Goal: Information Seeking & Learning: Check status

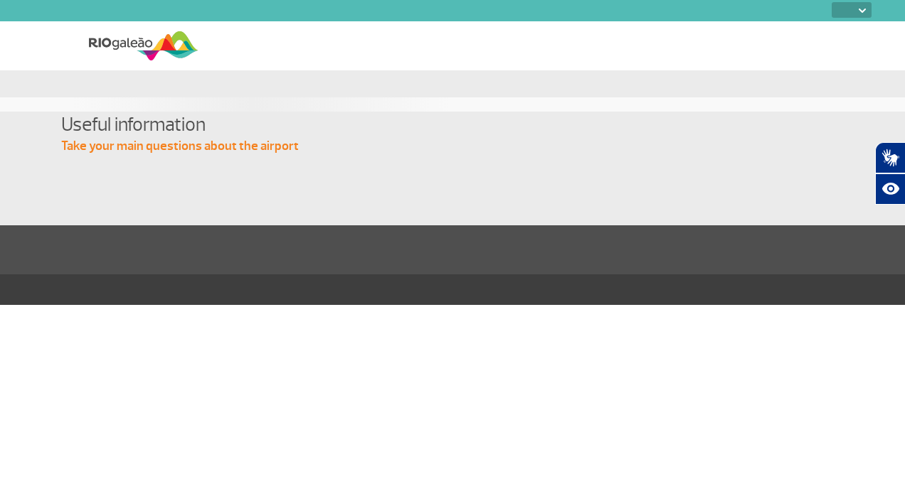
select select
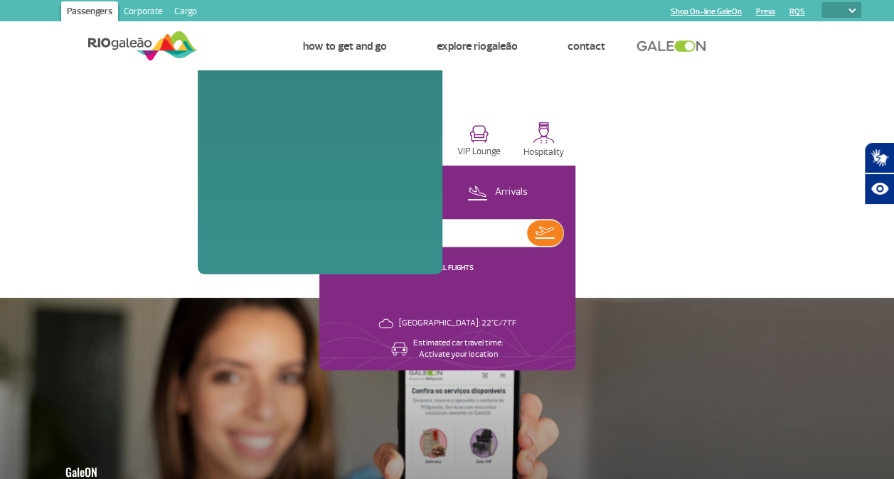
click at [248, 46] on link "Flights" at bounding box center [238, 46] width 30 height 14
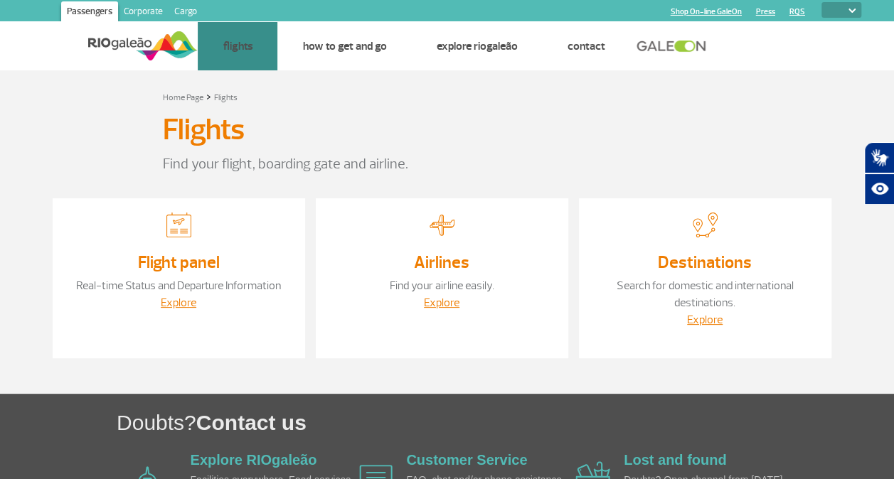
click at [492, 115] on div "Flights" at bounding box center [447, 132] width 569 height 41
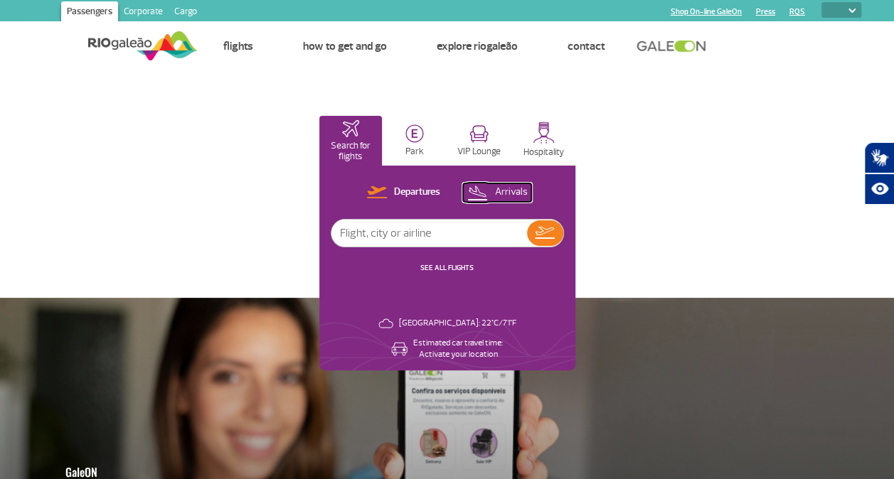
click at [518, 195] on p "Arrivals" at bounding box center [510, 193] width 33 height 14
click at [399, 234] on input "text" at bounding box center [430, 233] width 196 height 27
type input "[GEOGRAPHIC_DATA]"
click at [544, 230] on img at bounding box center [545, 233] width 21 height 20
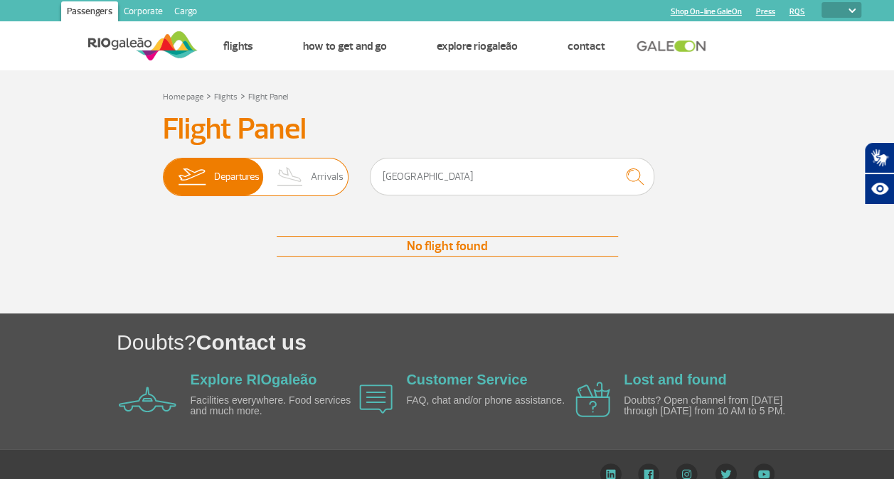
click at [319, 179] on span "Arrivals" at bounding box center [327, 177] width 33 height 37
click at [163, 170] on input "Departures Arrivals" at bounding box center [163, 170] width 0 height 0
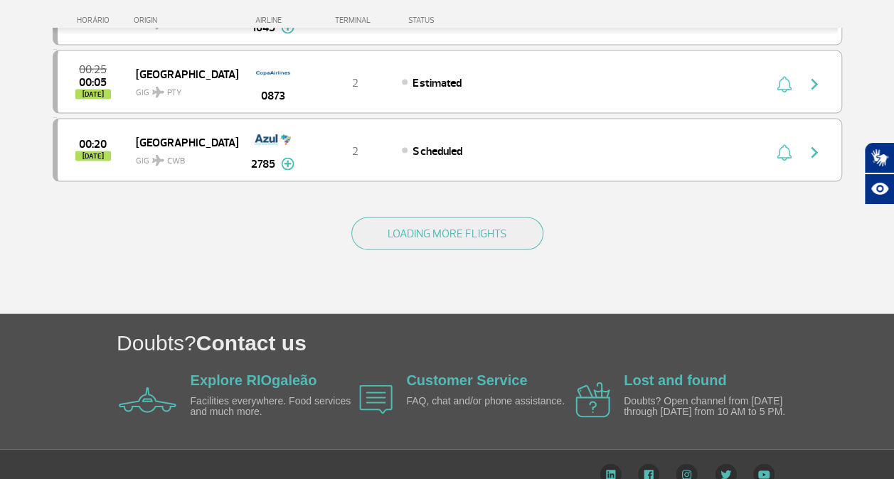
scroll to position [1429, 0]
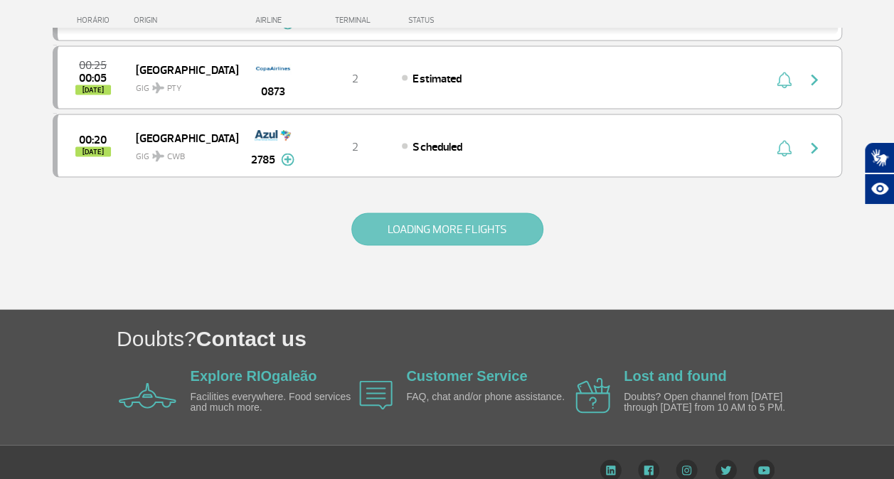
click at [510, 213] on button "LOADING MORE FLIGHTS" at bounding box center [447, 229] width 192 height 33
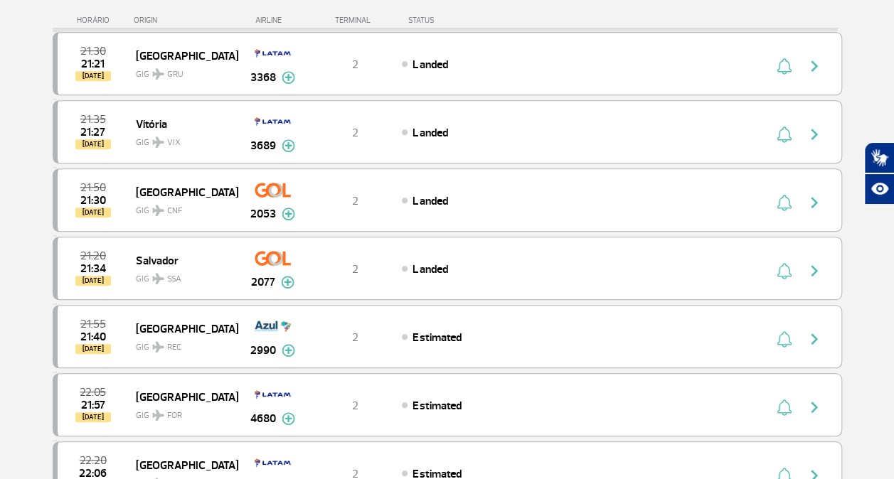
scroll to position [333, 0]
